Goal: Information Seeking & Learning: Learn about a topic

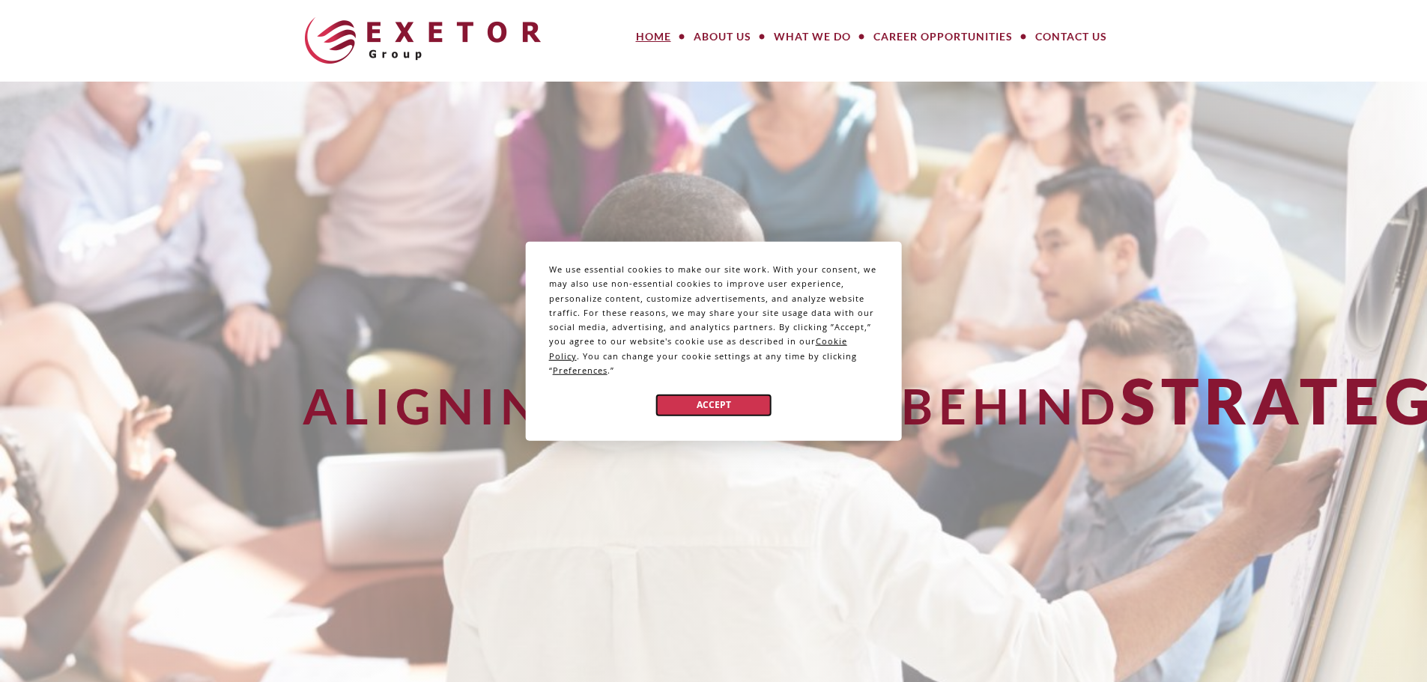
click at [677, 401] on button "Accept" at bounding box center [713, 405] width 115 height 22
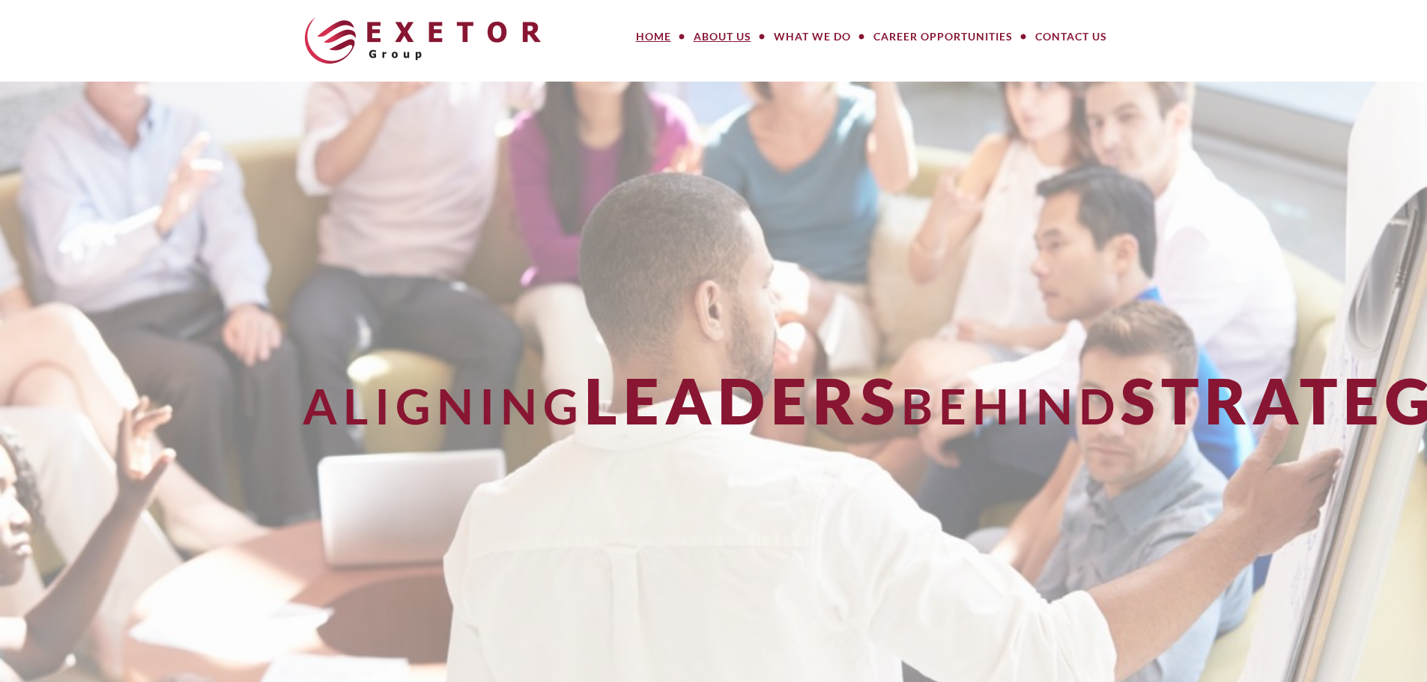
click at [701, 29] on link "About Us" at bounding box center [722, 37] width 80 height 30
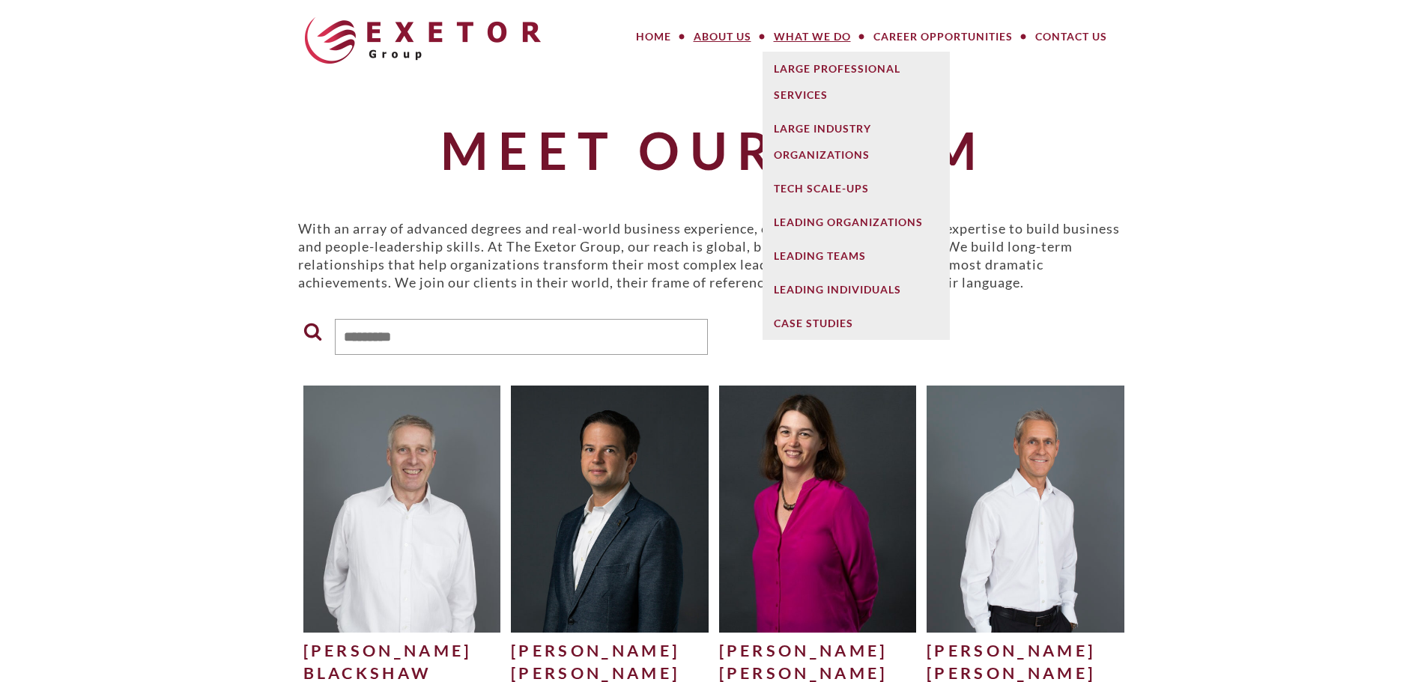
click at [803, 34] on link "What We Do" at bounding box center [813, 37] width 100 height 30
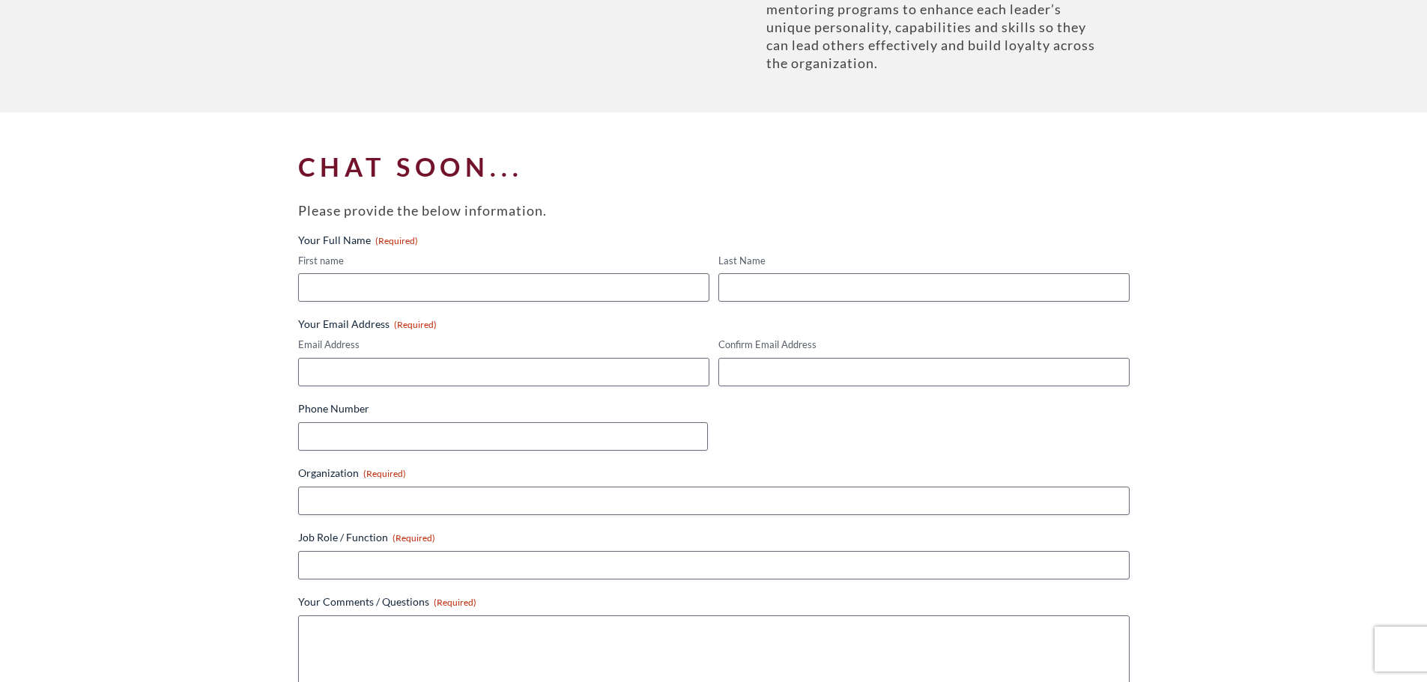
scroll to position [2023, 0]
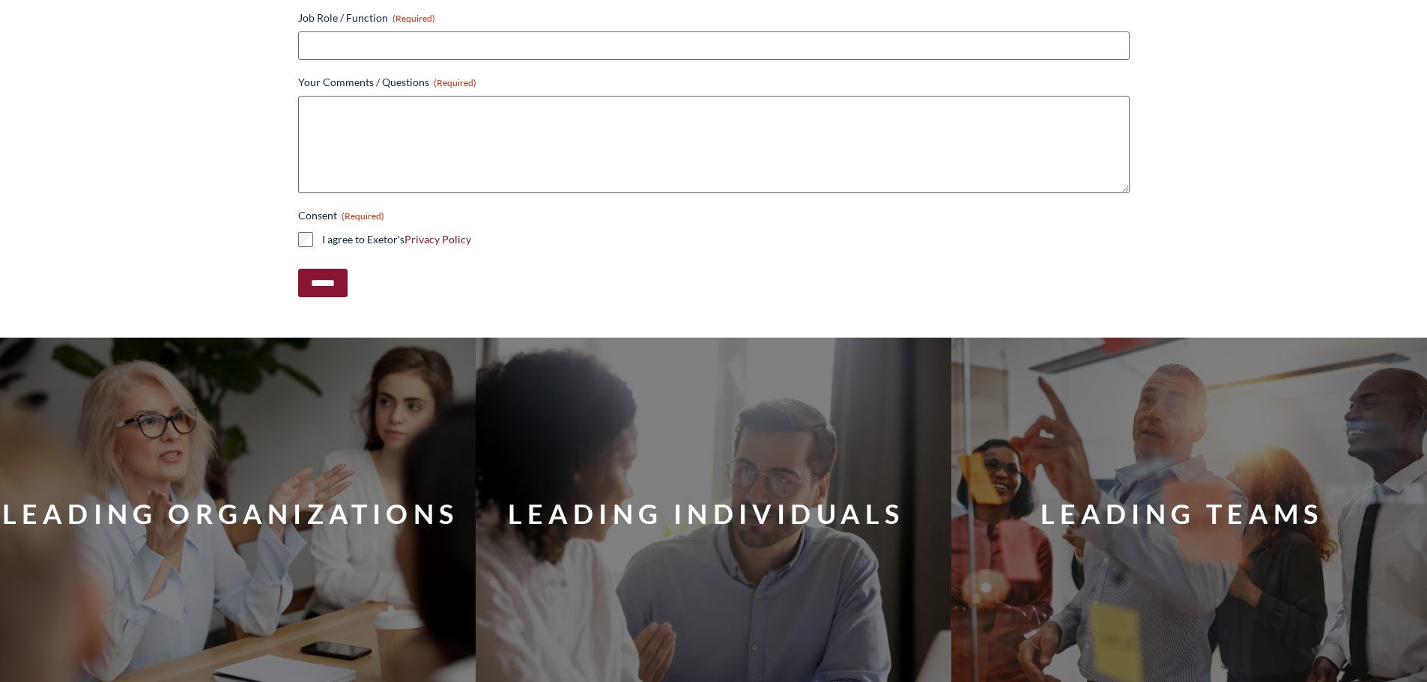
drag, startPoint x: 726, startPoint y: 399, endPoint x: 684, endPoint y: 93, distance: 309.3
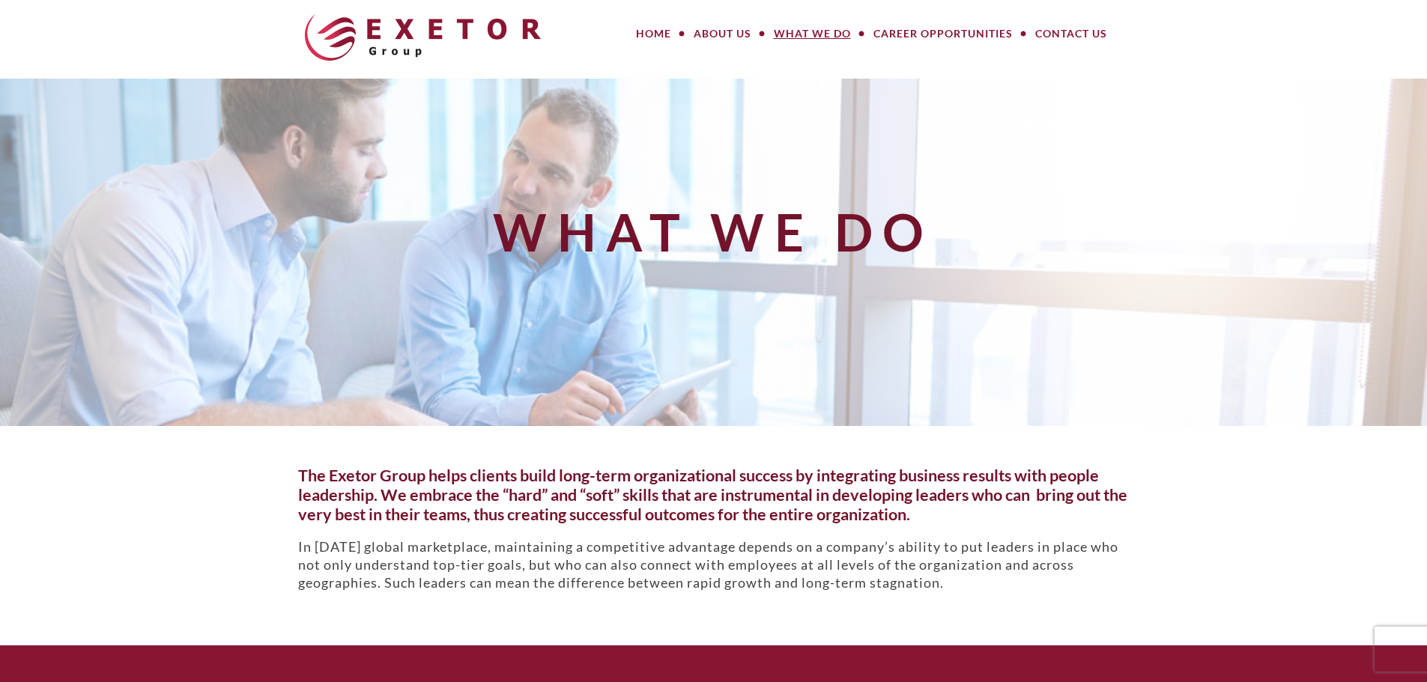
scroll to position [0, 0]
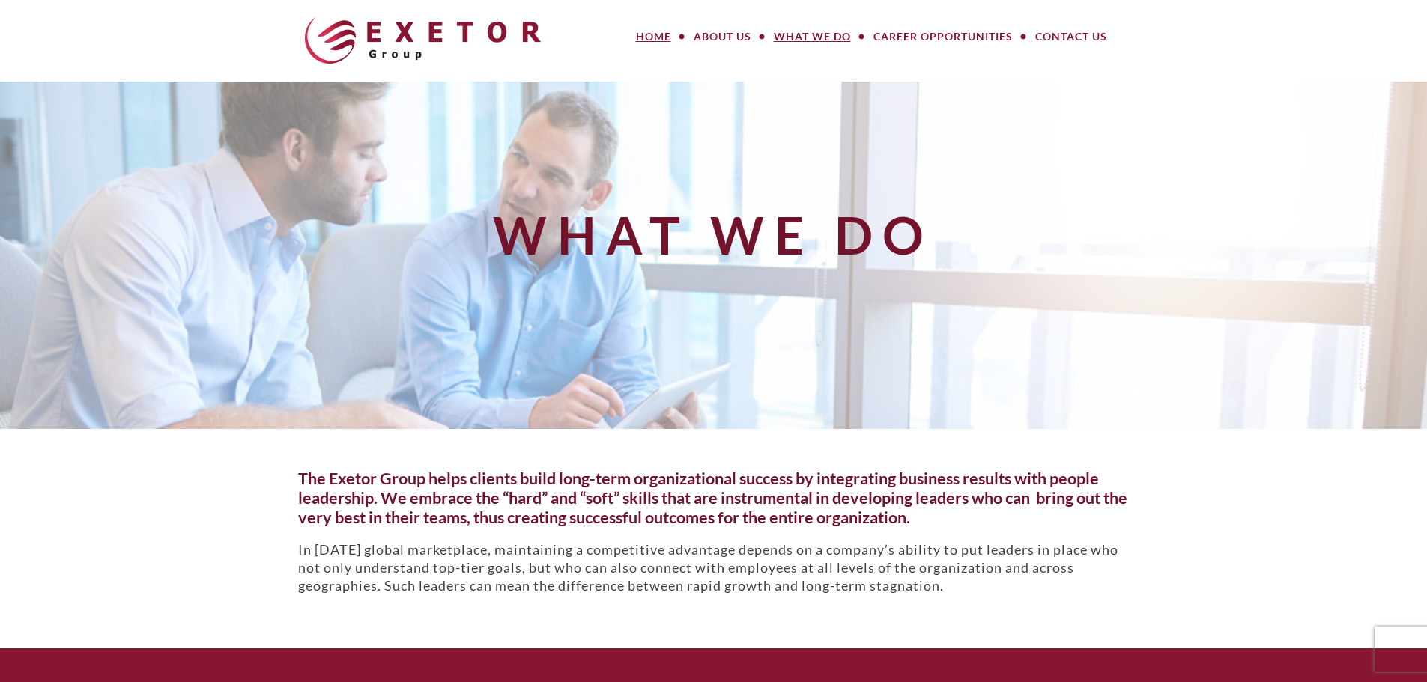
click at [678, 30] on link "Home" at bounding box center [654, 37] width 58 height 30
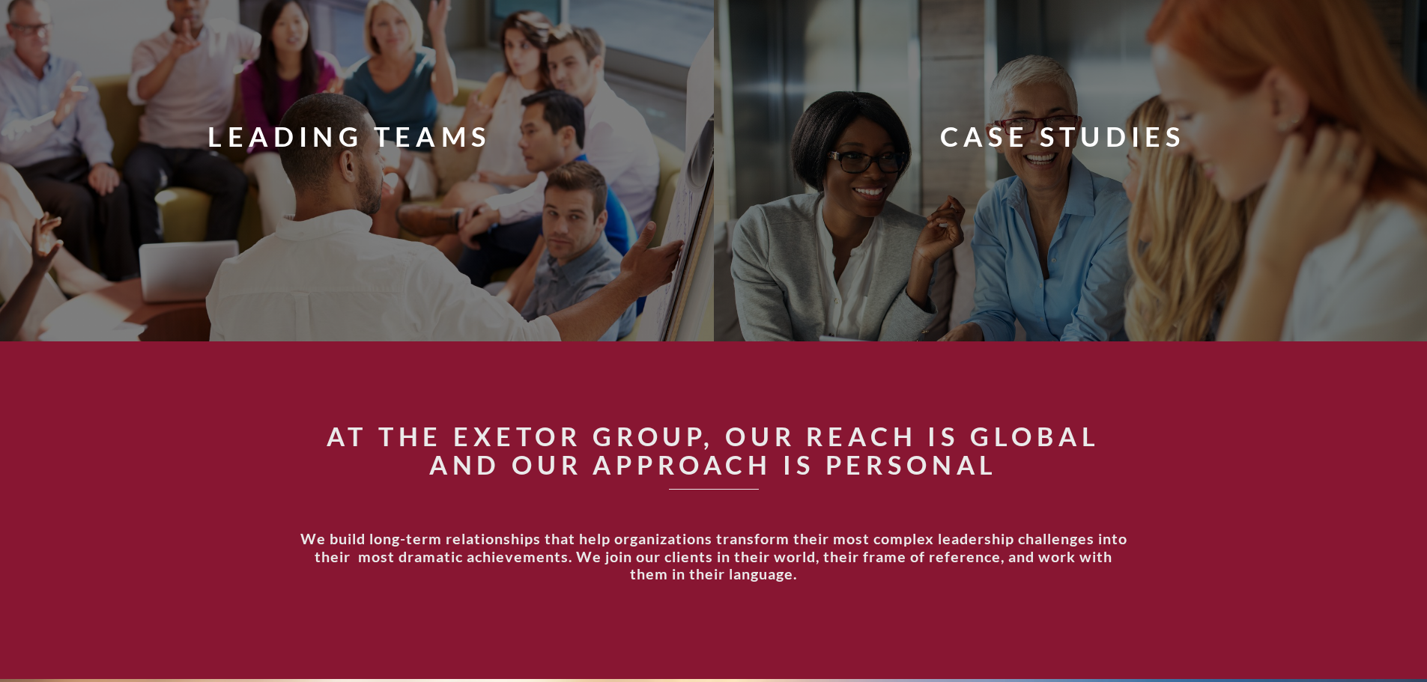
scroll to position [1573, 0]
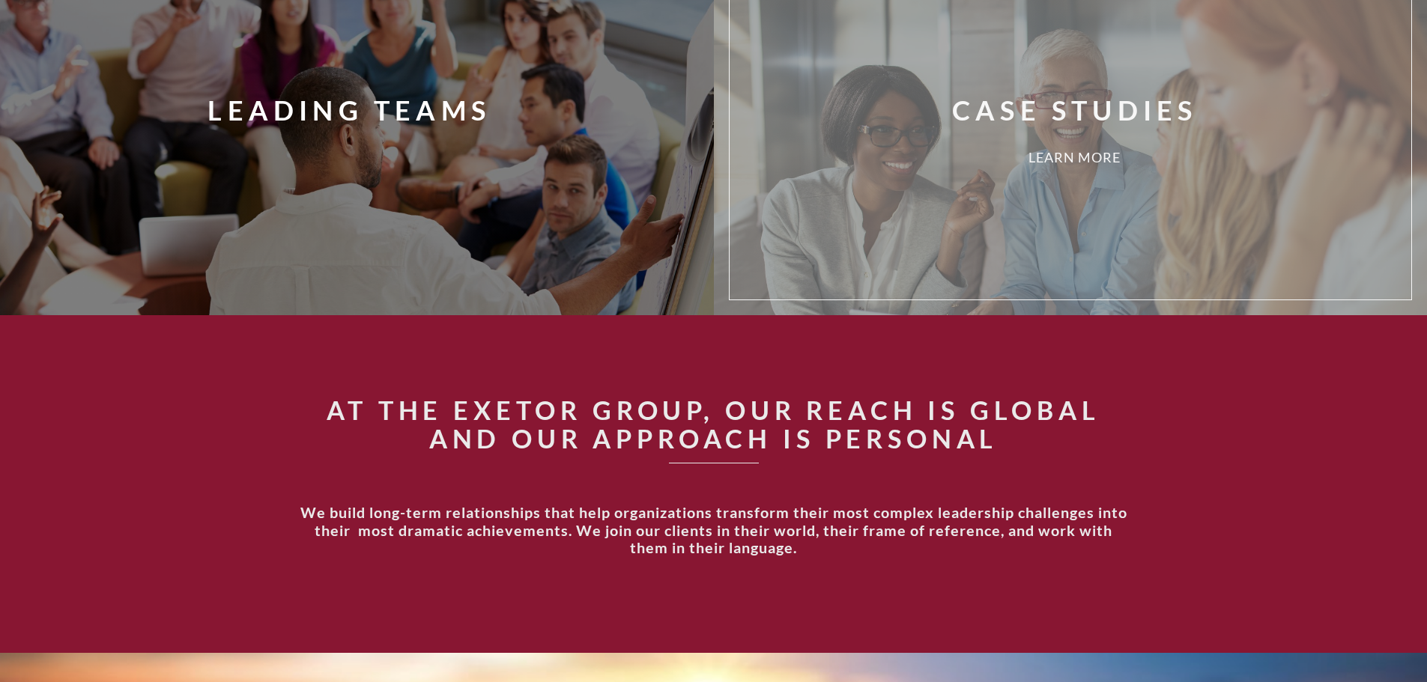
click at [816, 285] on div "Case Studies Learn More" at bounding box center [1093, 128] width 705 height 321
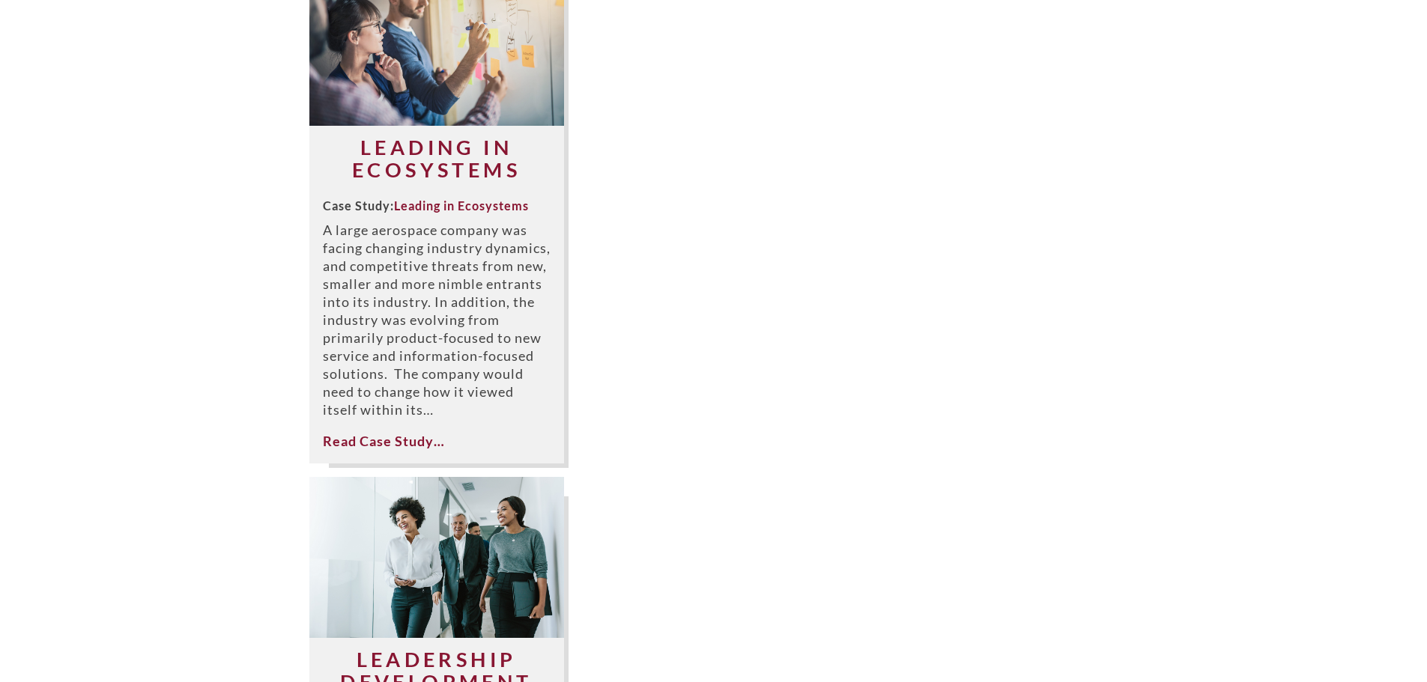
scroll to position [337, 0]
